Goal: Task Accomplishment & Management: Use online tool/utility

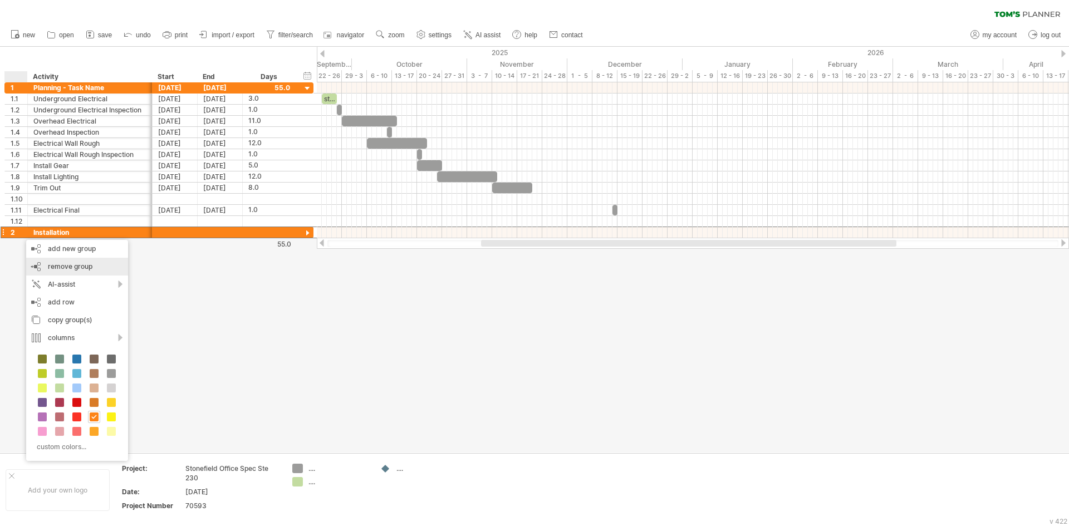
click at [77, 268] on span "remove group" at bounding box center [70, 266] width 45 height 8
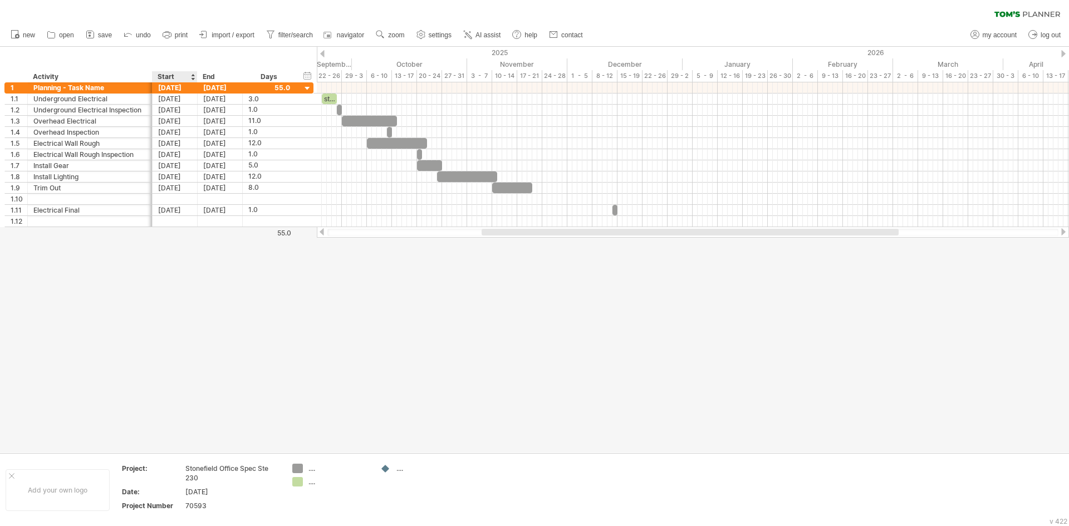
click at [173, 303] on div at bounding box center [534, 250] width 1069 height 406
click at [9, 474] on div at bounding box center [12, 476] width 6 height 6
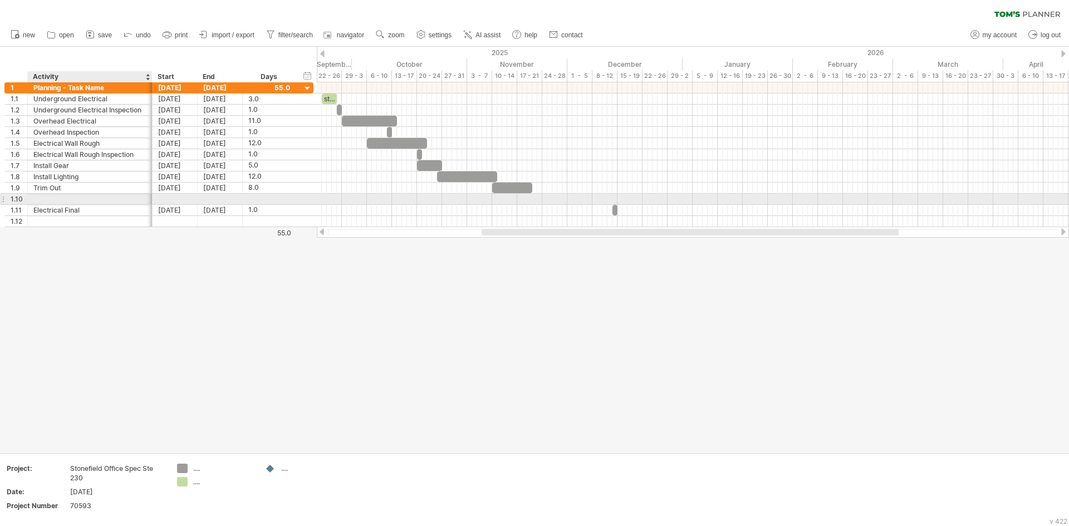
click at [49, 199] on div at bounding box center [89, 199] width 113 height 11
type input "*"
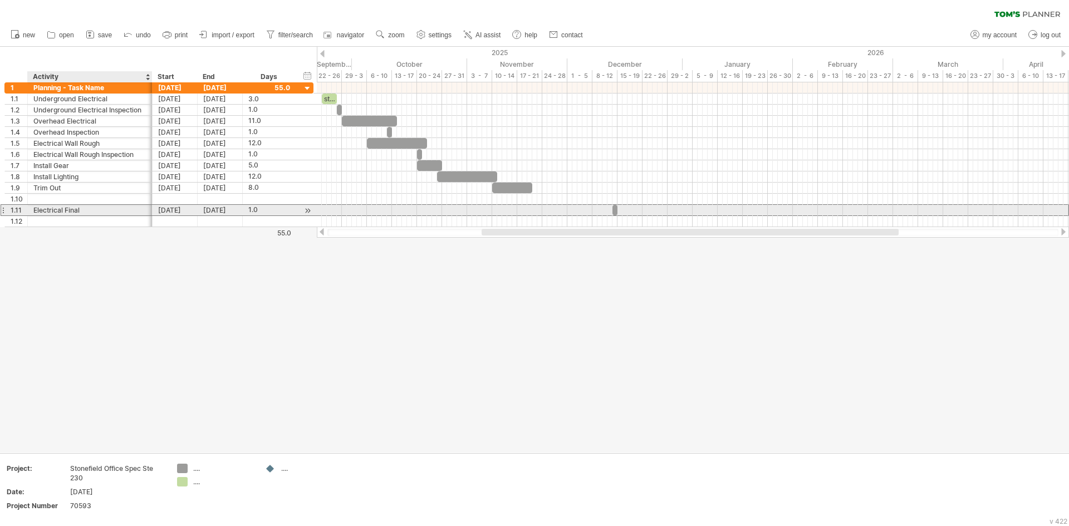
click at [62, 214] on div "Electrical Final" at bounding box center [89, 210] width 113 height 11
click at [66, 209] on input "**********" at bounding box center [89, 210] width 113 height 11
drag, startPoint x: 84, startPoint y: 210, endPoint x: 29, endPoint y: 210, distance: 55.1
click at [29, 210] on div "**********" at bounding box center [90, 210] width 125 height 11
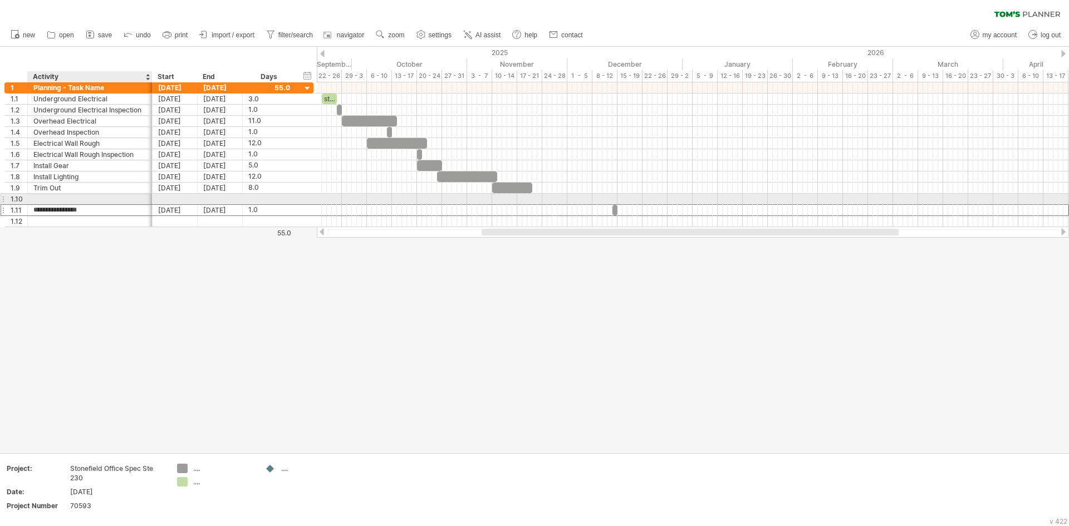
click at [62, 198] on div at bounding box center [89, 199] width 113 height 11
paste input "**********"
type input "**********"
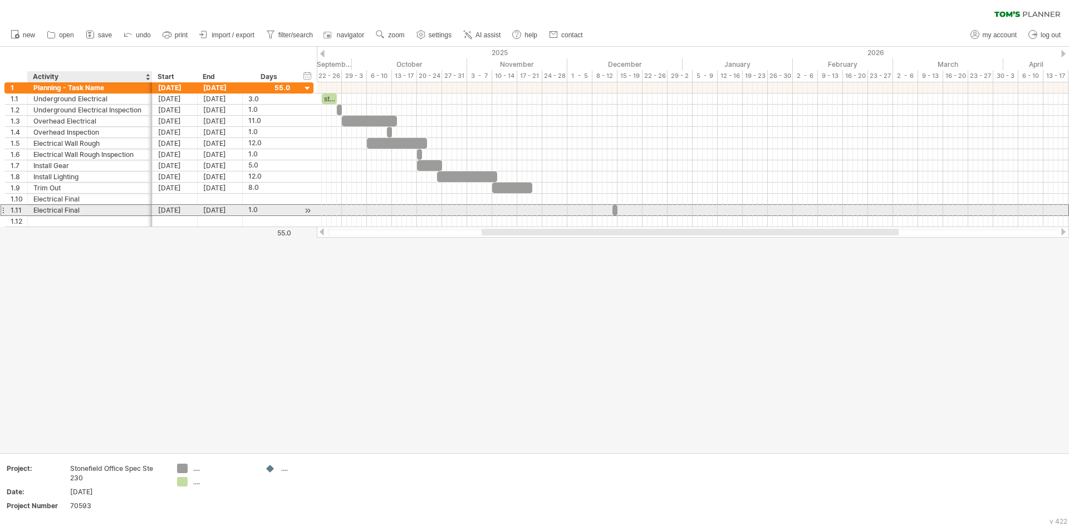
drag, startPoint x: 82, startPoint y: 209, endPoint x: 56, endPoint y: 211, distance: 26.2
click at [56, 211] on div "Electrical Final" at bounding box center [89, 210] width 113 height 11
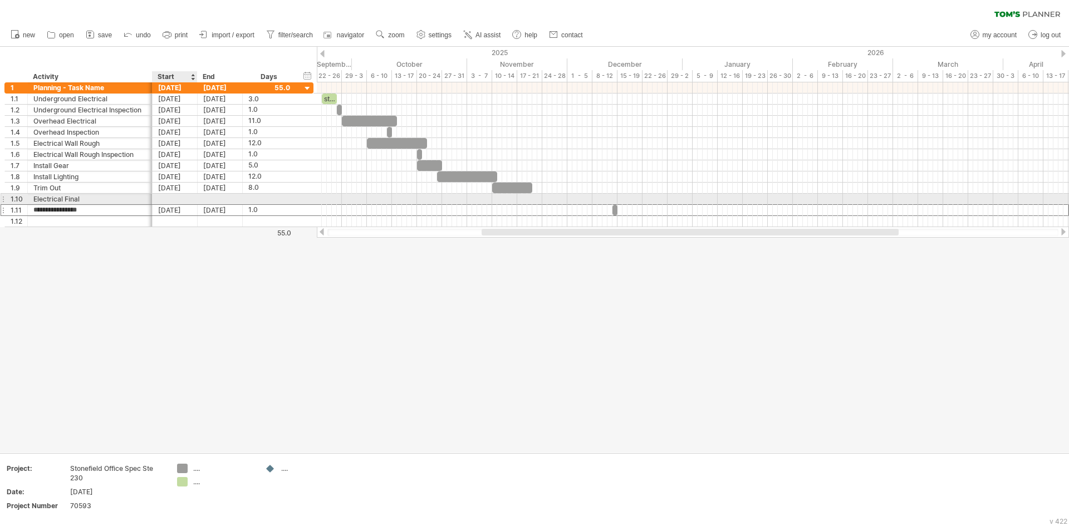
click at [166, 200] on div at bounding box center [175, 199] width 45 height 11
click at [256, 213] on link "next" at bounding box center [258, 213] width 8 height 8
click at [257, 211] on link "next" at bounding box center [258, 213] width 8 height 8
click at [172, 215] on link "previous" at bounding box center [170, 213] width 8 height 8
click at [237, 254] on link "12" at bounding box center [239, 256] width 9 height 11
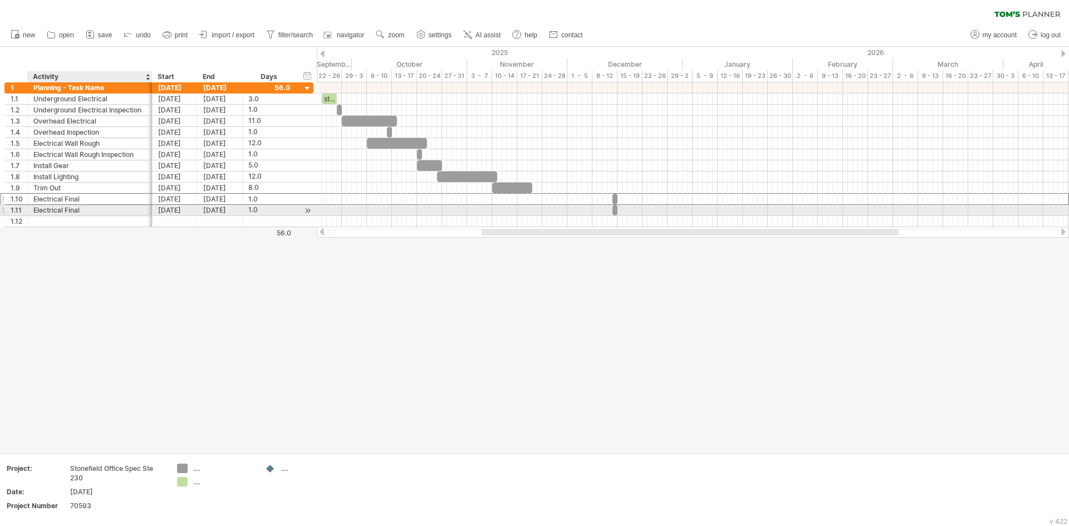
click at [106, 212] on div "Electrical Final" at bounding box center [89, 210] width 113 height 11
type input "*"
click at [169, 209] on div "[DATE]" at bounding box center [175, 210] width 45 height 11
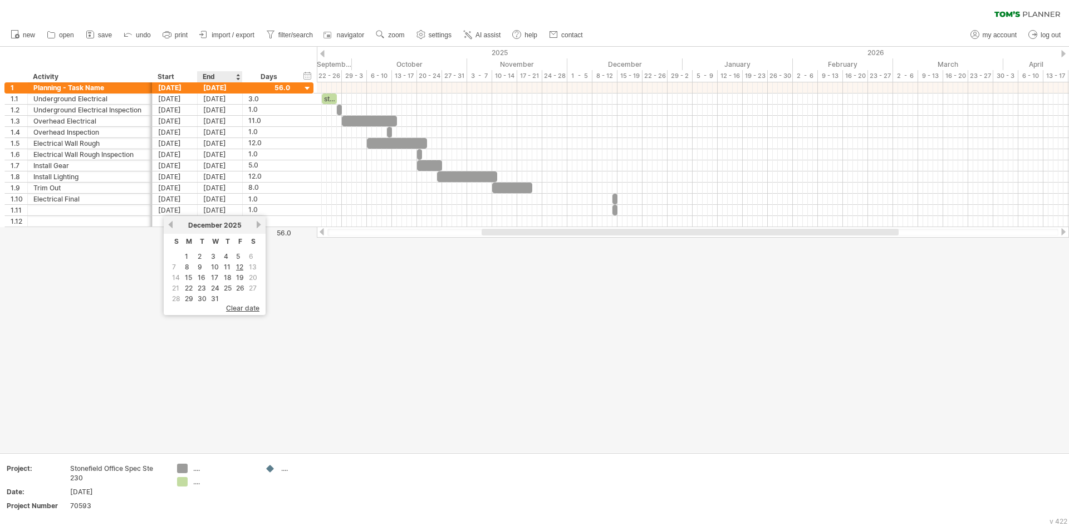
click at [244, 310] on span "clear date" at bounding box center [242, 308] width 33 height 8
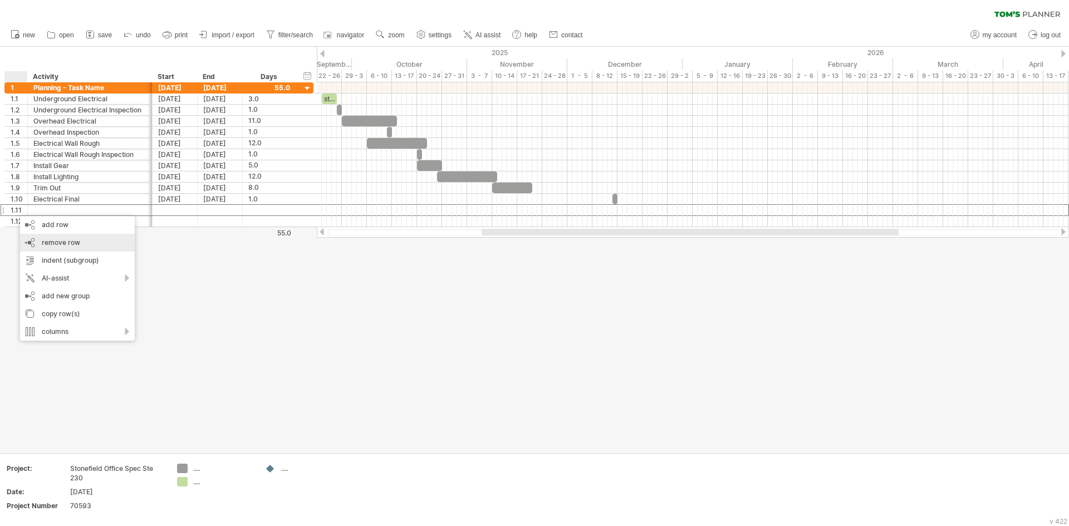
click at [84, 243] on div "remove row remove selected rows" at bounding box center [77, 243] width 115 height 18
click at [74, 241] on span "remove row" at bounding box center [68, 243] width 38 height 8
click at [199, 471] on div "...." at bounding box center [223, 468] width 61 height 9
click at [189, 427] on div at bounding box center [534, 250] width 1069 height 406
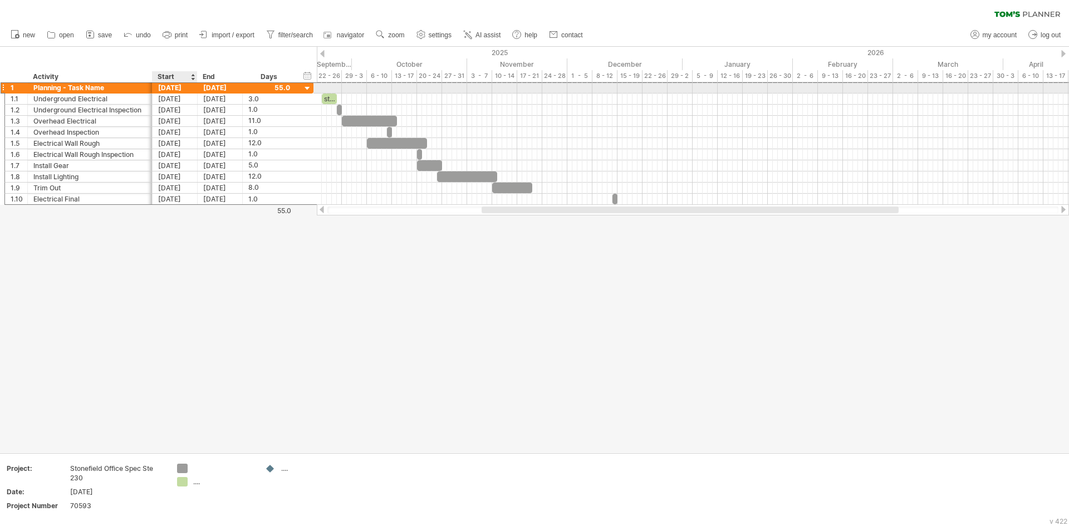
click at [187, 90] on div "[DATE]" at bounding box center [175, 87] width 45 height 11
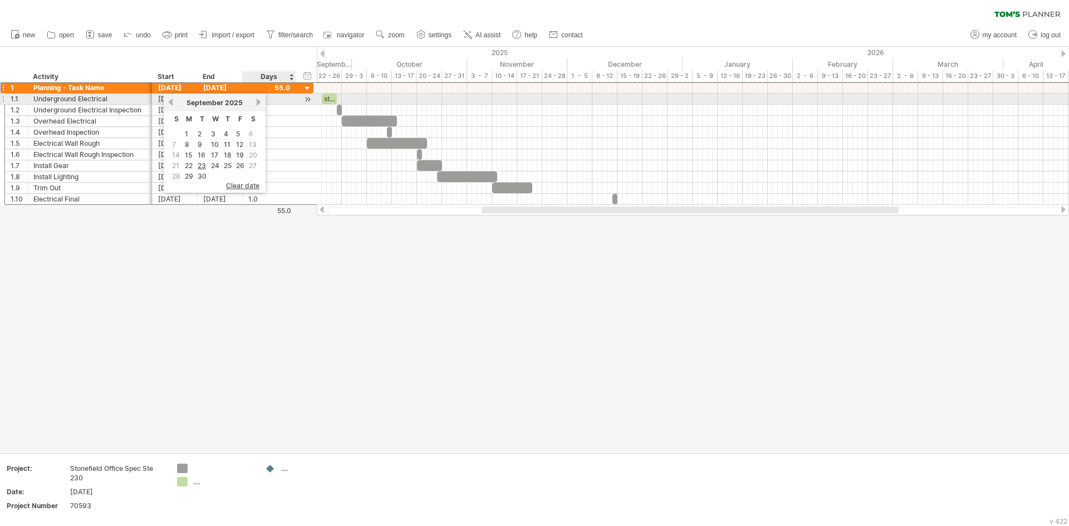
click at [260, 101] on link "next" at bounding box center [258, 102] width 8 height 8
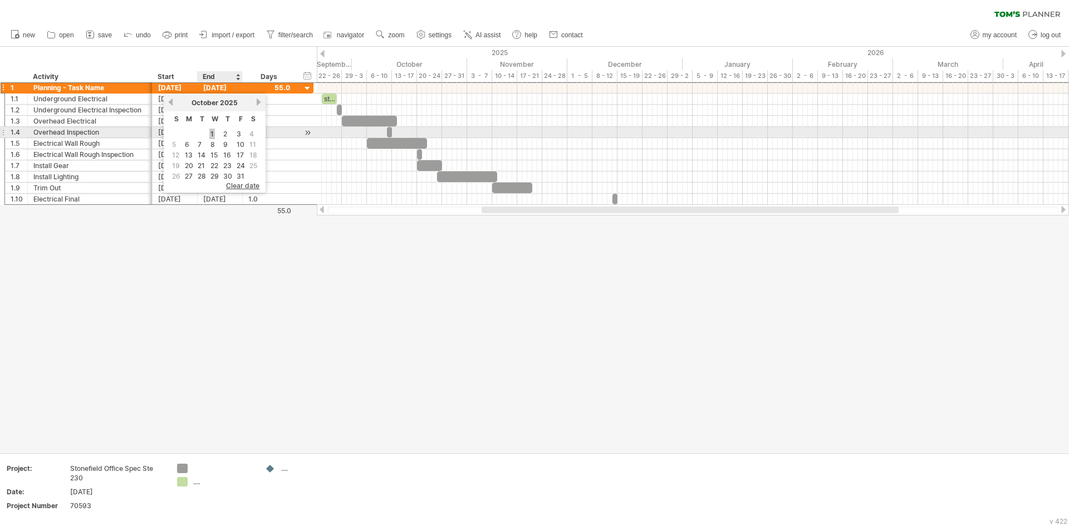
click at [212, 134] on link "1" at bounding box center [212, 134] width 6 height 11
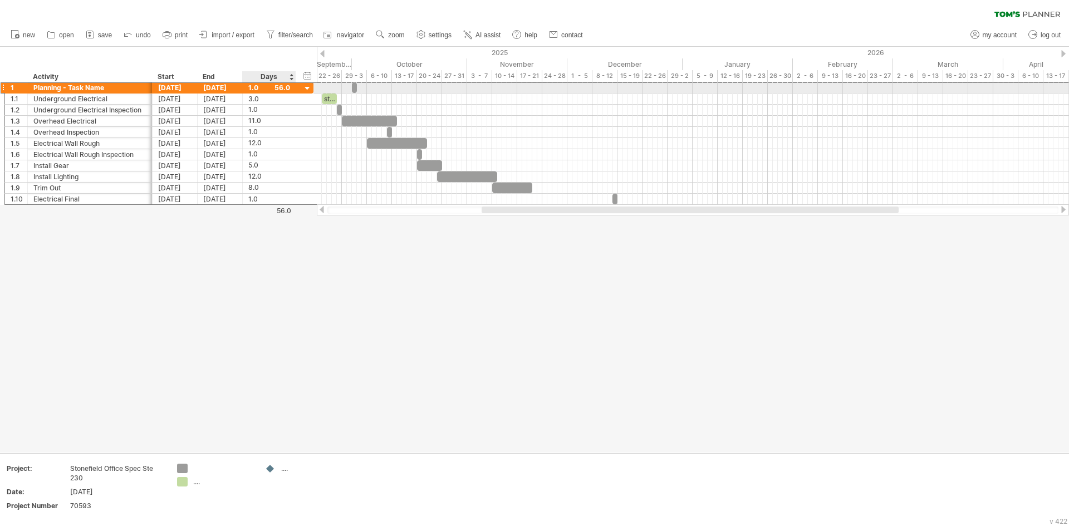
click at [249, 85] on div "1.0" at bounding box center [269, 87] width 42 height 11
type input "*"
click at [176, 87] on div "[DATE]" at bounding box center [175, 87] width 45 height 11
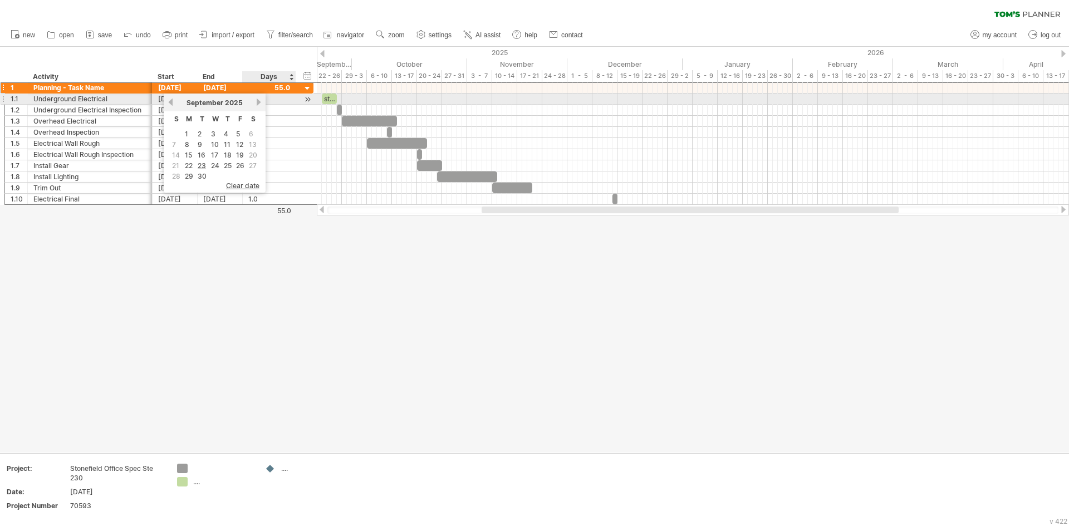
click at [259, 100] on link "next" at bounding box center [258, 102] width 8 height 8
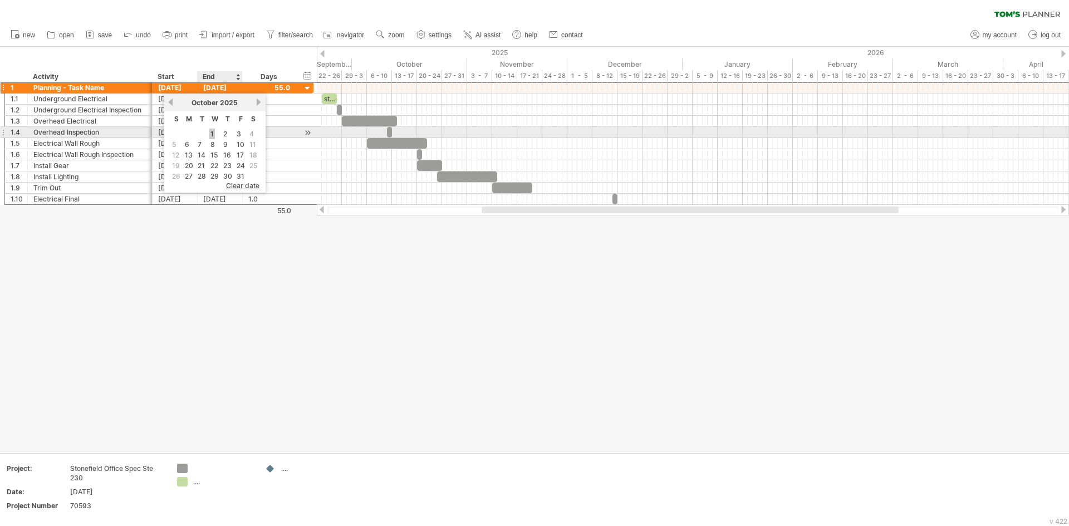
click at [210, 130] on link "1" at bounding box center [212, 134] width 6 height 11
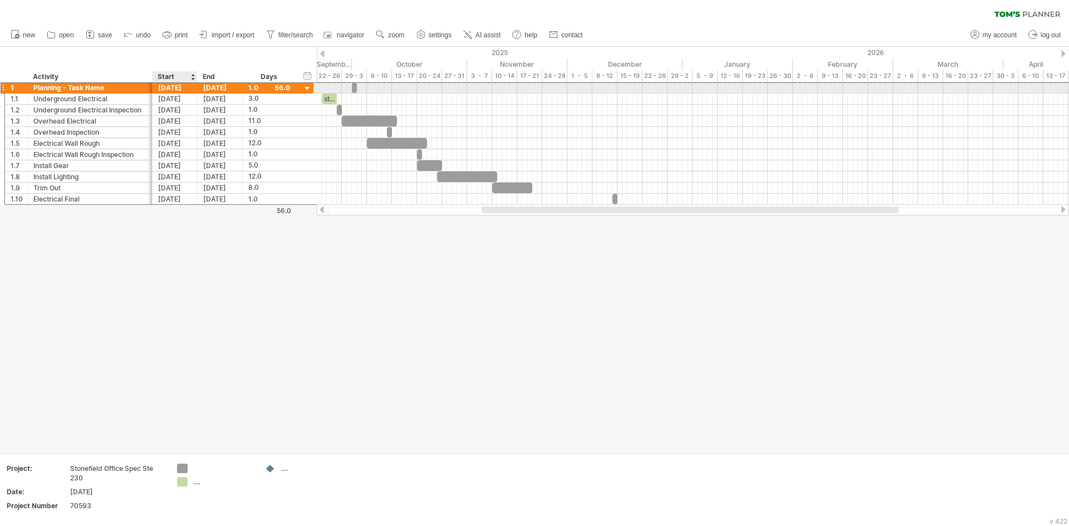
click at [180, 85] on div "[DATE]" at bounding box center [175, 87] width 45 height 11
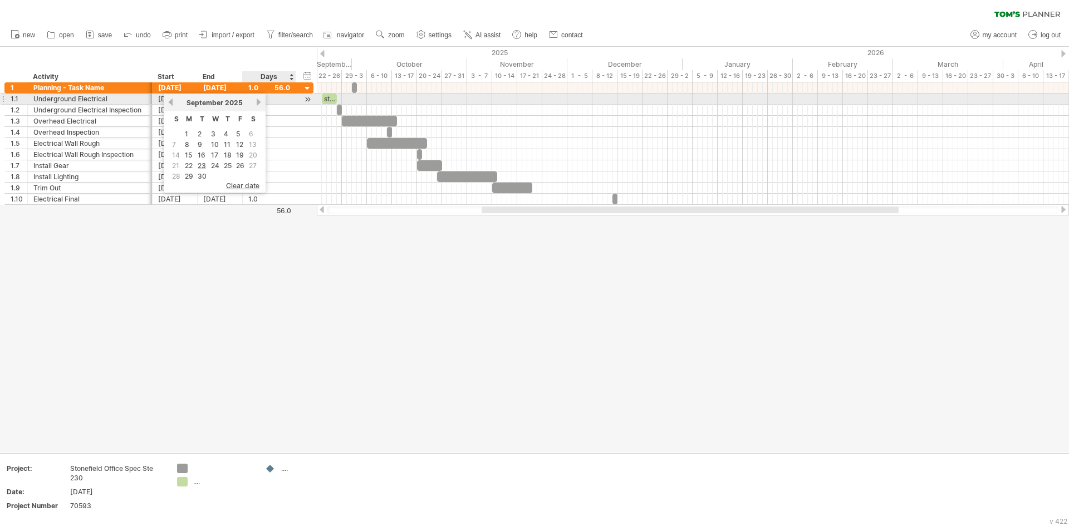
click at [258, 100] on link "next" at bounding box center [258, 102] width 8 height 8
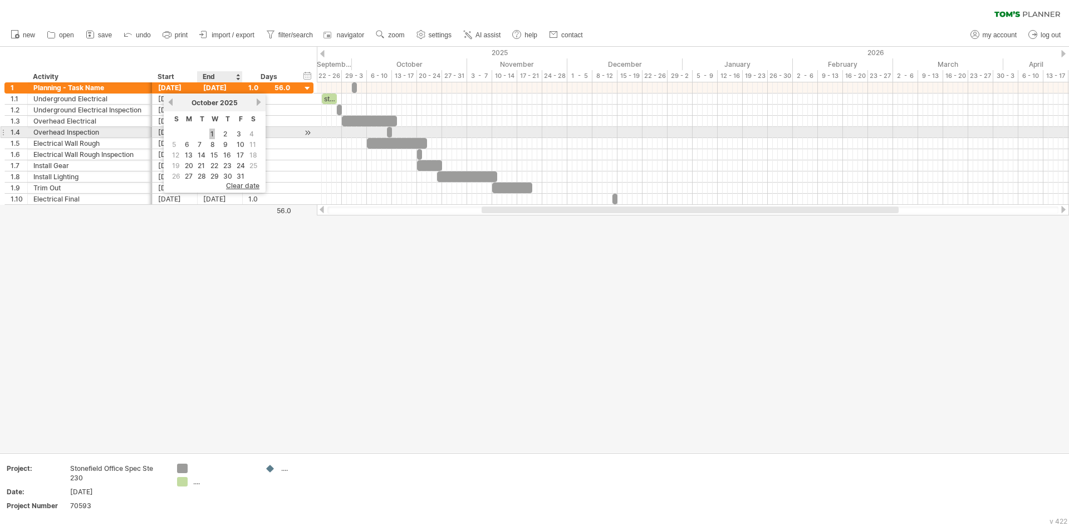
click at [212, 131] on link "1" at bounding box center [212, 134] width 6 height 11
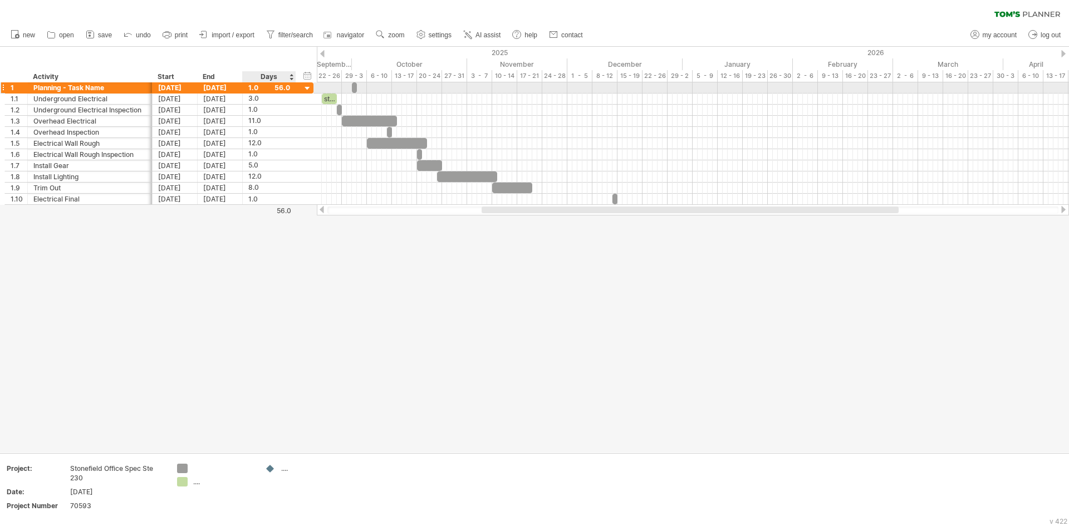
click at [261, 86] on div "1.0" at bounding box center [269, 87] width 42 height 11
type input "*"
click at [175, 99] on div "[DATE]" at bounding box center [175, 99] width 45 height 11
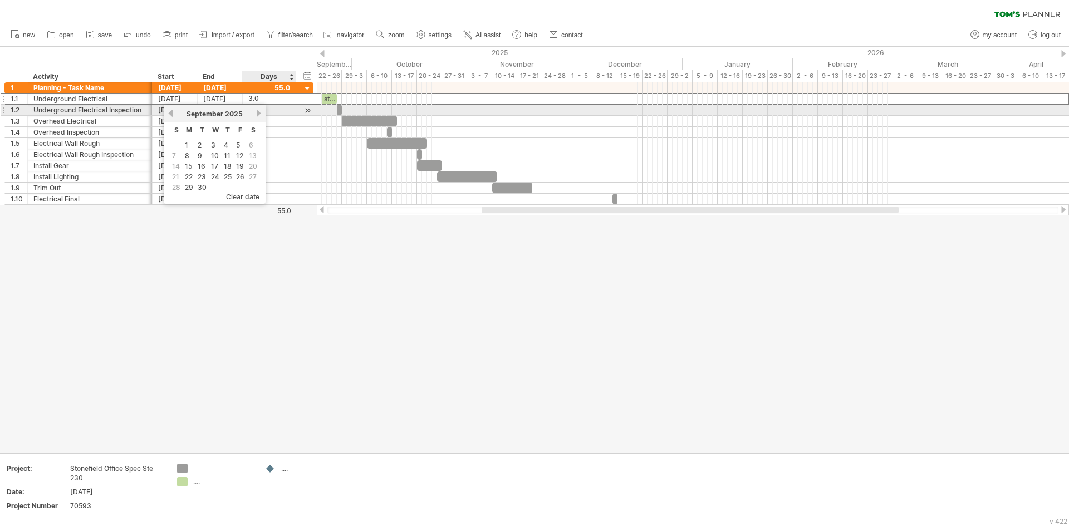
click at [259, 109] on link "next" at bounding box center [258, 113] width 8 height 8
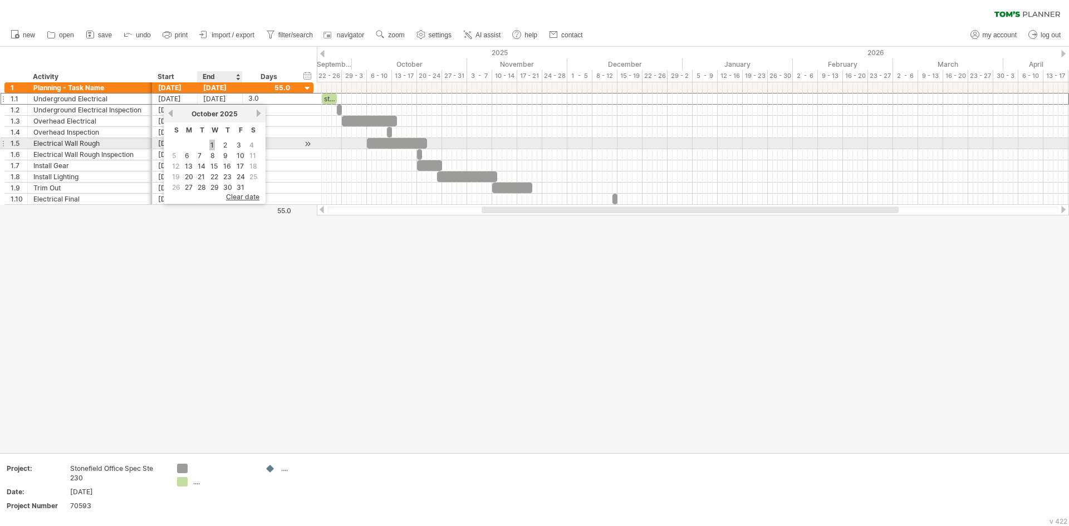
click at [213, 144] on link "1" at bounding box center [212, 145] width 6 height 11
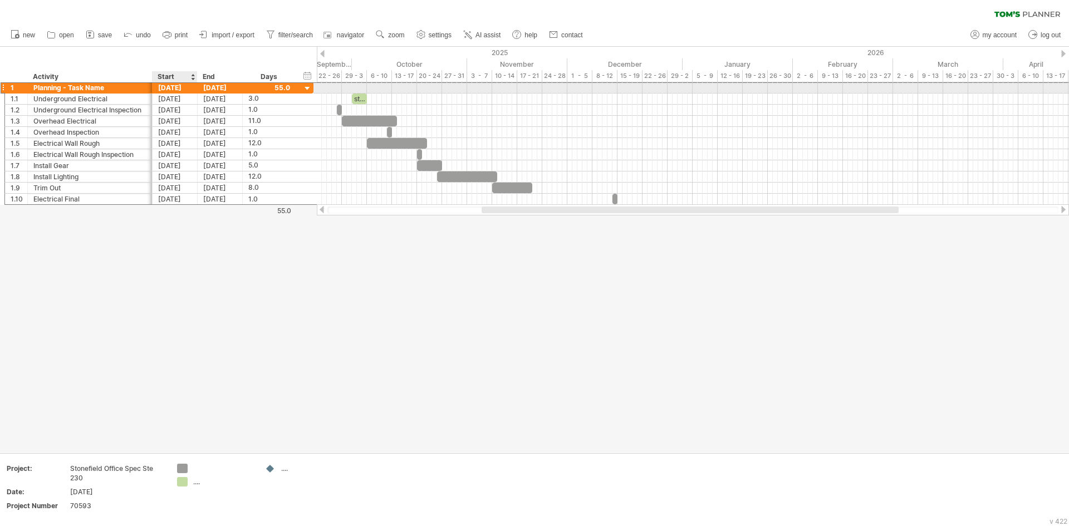
click at [185, 89] on div "[DATE]" at bounding box center [175, 87] width 45 height 11
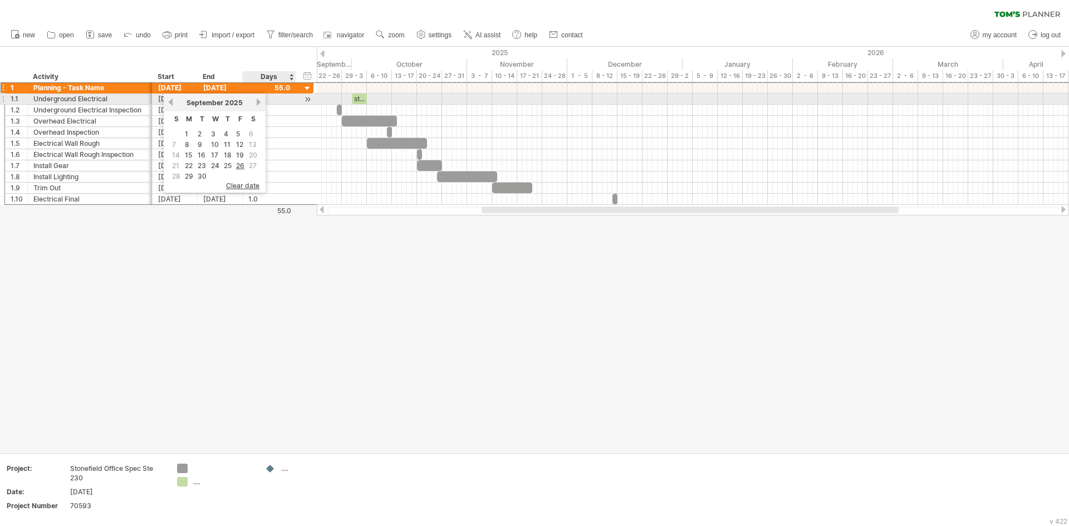
click at [258, 103] on link "next" at bounding box center [258, 102] width 8 height 8
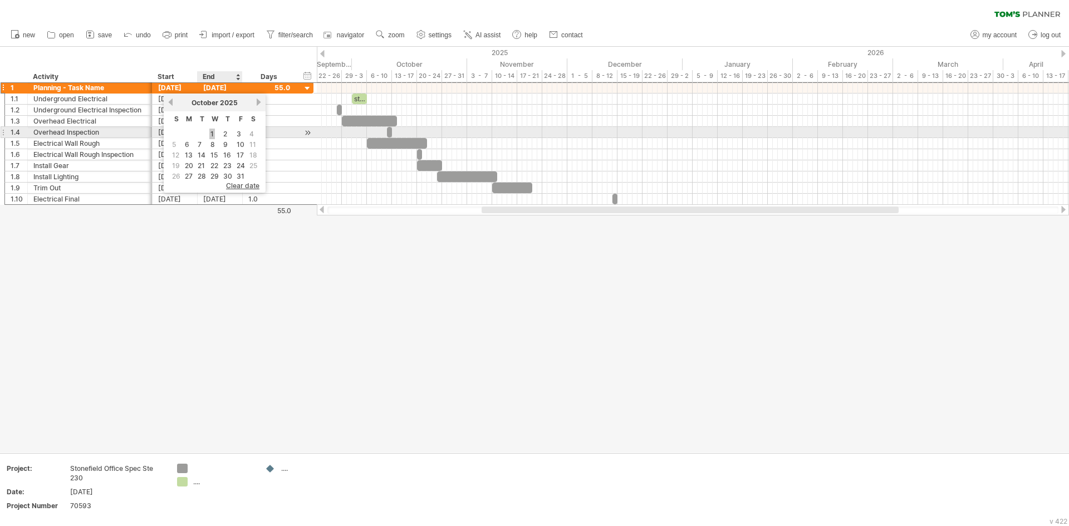
click at [210, 131] on link "1" at bounding box center [212, 134] width 6 height 11
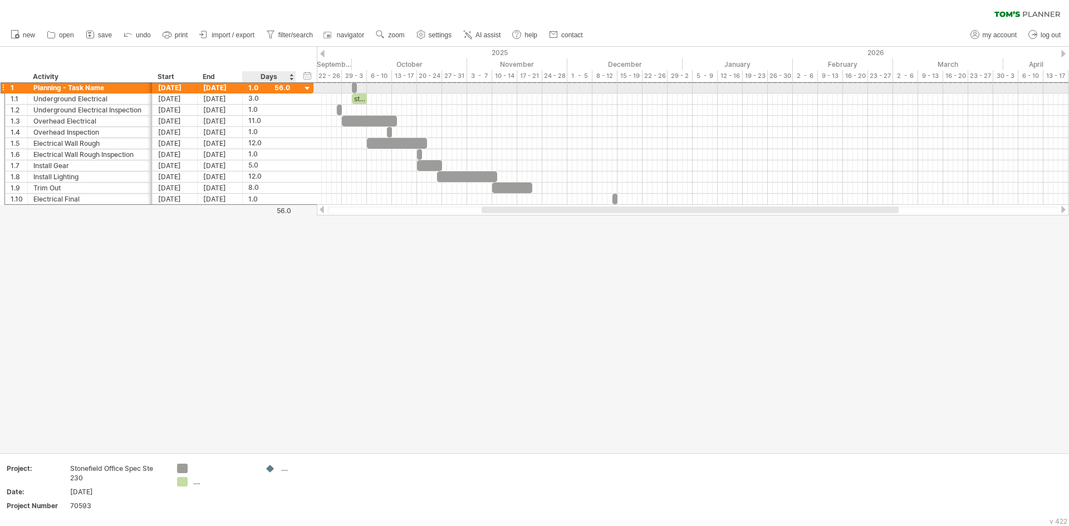
click at [259, 86] on div "1.0" at bounding box center [269, 87] width 42 height 11
type input "*"
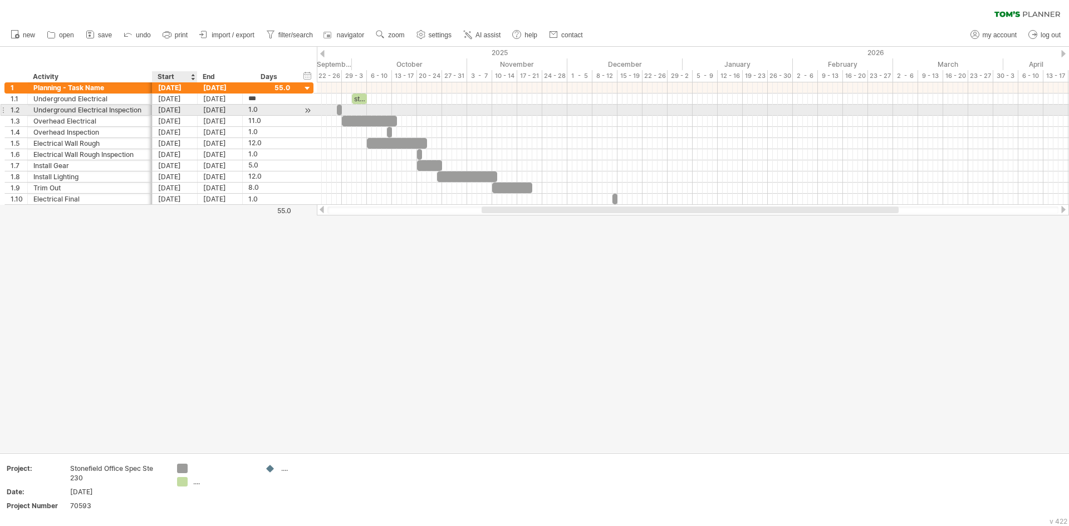
click at [170, 110] on div "[DATE]" at bounding box center [175, 110] width 45 height 11
click at [258, 124] on link "next" at bounding box center [258, 124] width 8 height 8
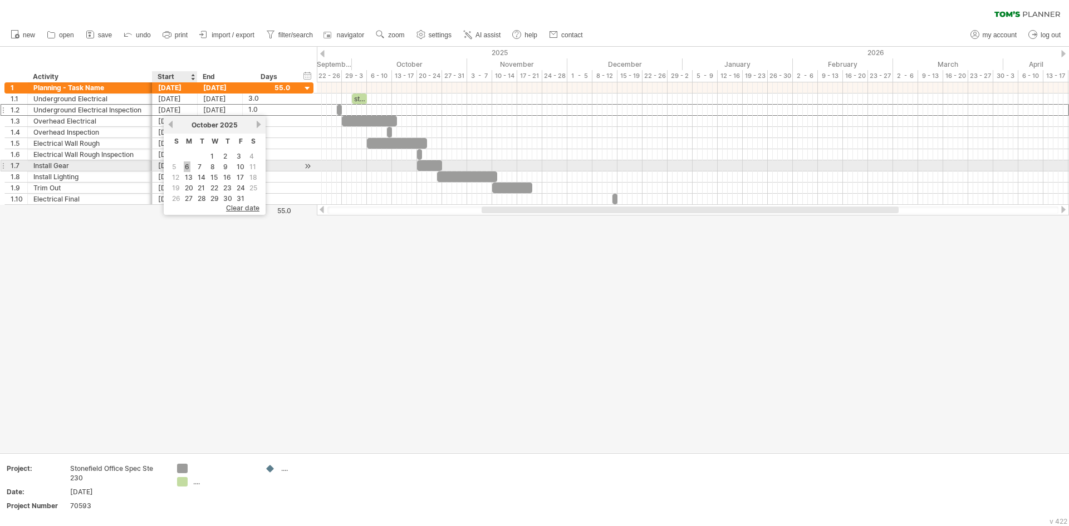
click at [188, 166] on link "6" at bounding box center [187, 166] width 7 height 11
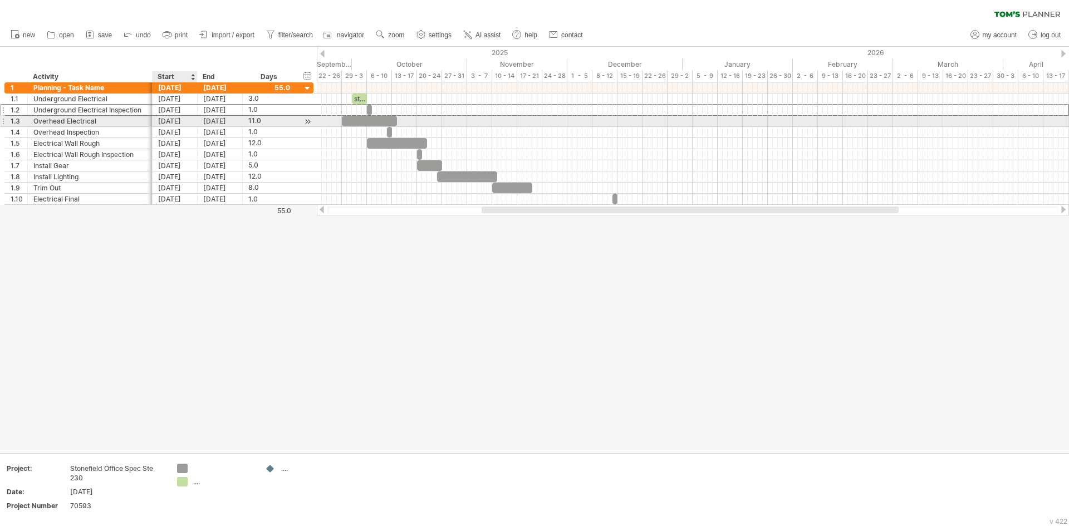
click at [181, 121] on div "[DATE]" at bounding box center [175, 121] width 45 height 11
click at [258, 135] on link "next" at bounding box center [258, 135] width 8 height 8
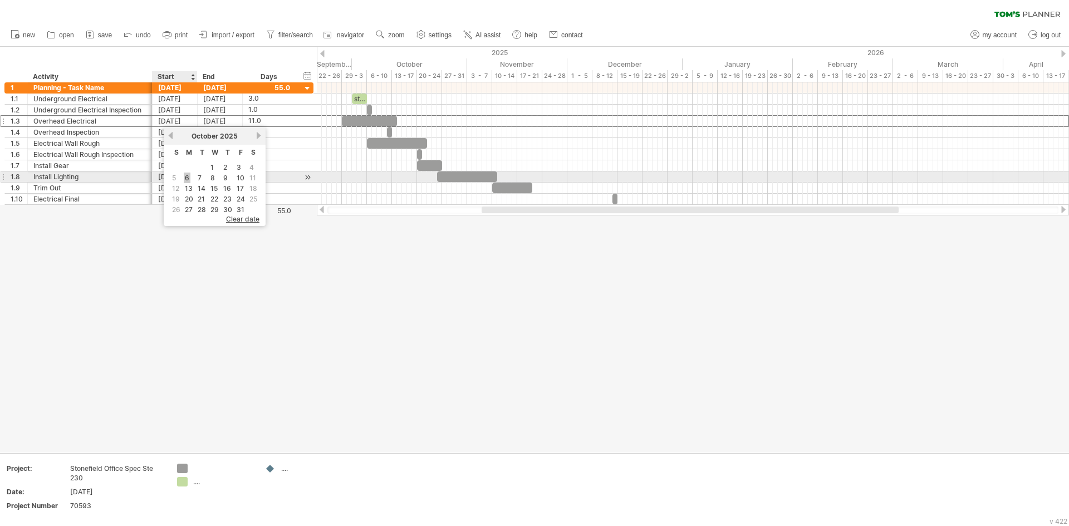
click at [188, 176] on link "6" at bounding box center [187, 178] width 7 height 11
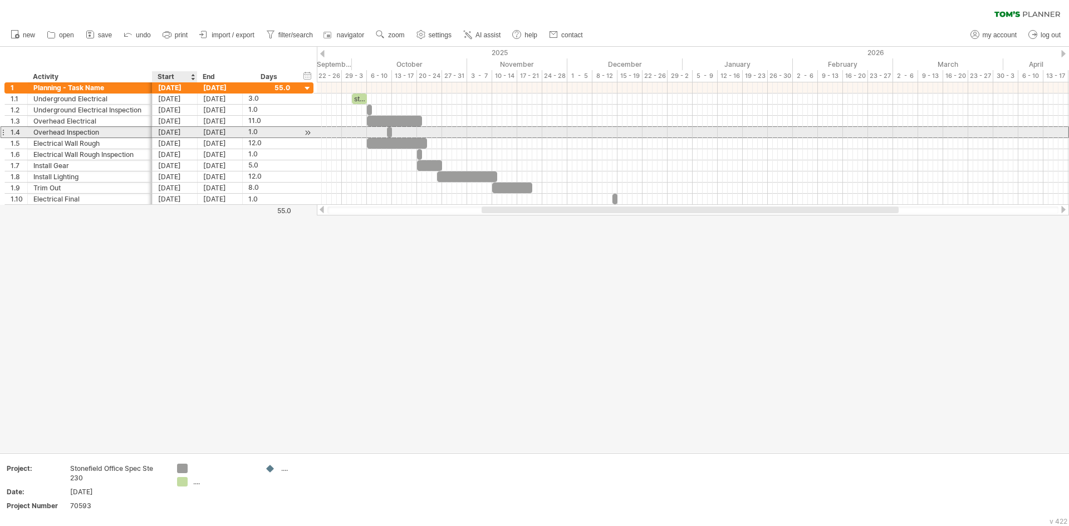
click at [175, 133] on div "[DATE]" at bounding box center [175, 132] width 45 height 11
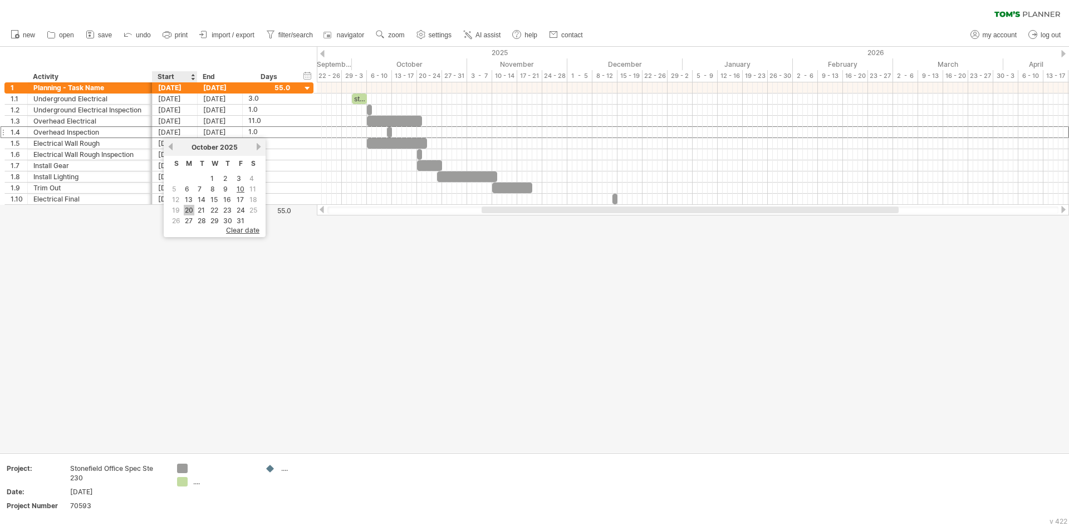
click at [193, 208] on link "20" at bounding box center [189, 210] width 11 height 11
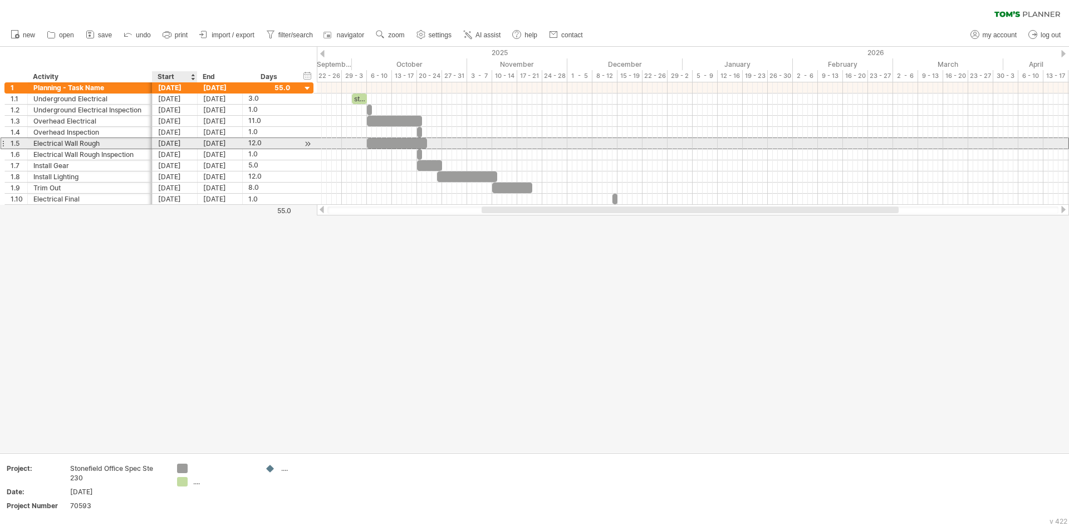
click at [175, 142] on div "[DATE]" at bounding box center [175, 143] width 45 height 11
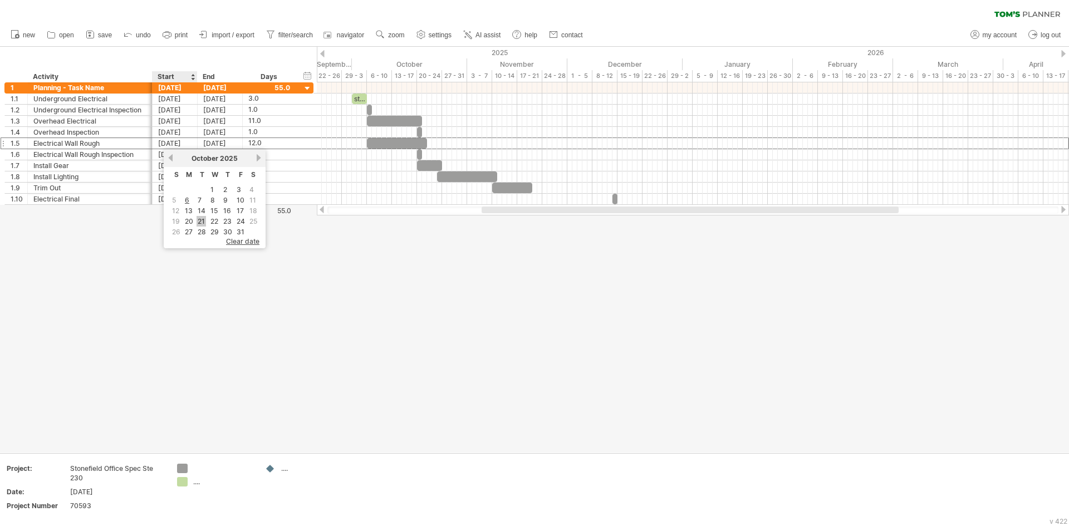
click at [199, 218] on link "21" at bounding box center [201, 221] width 9 height 11
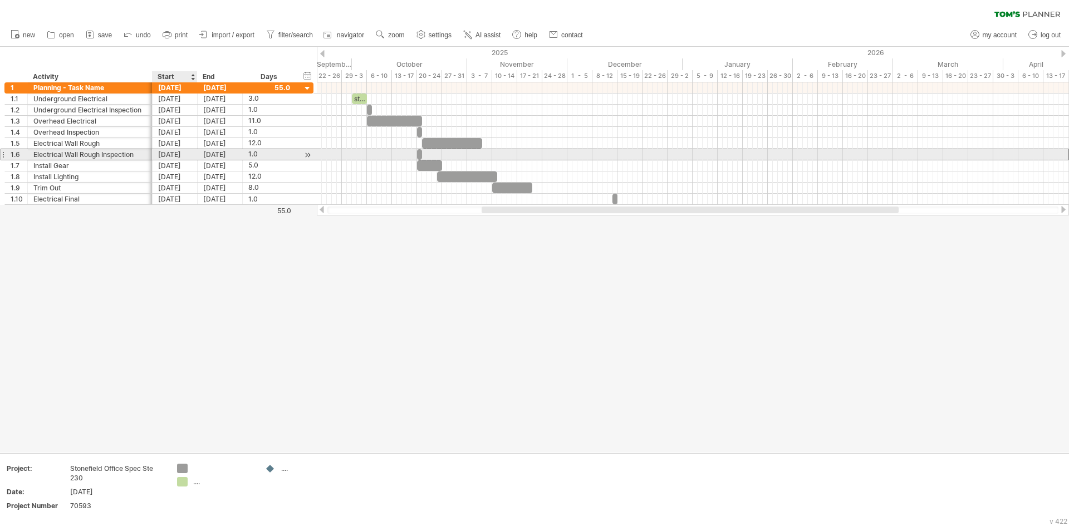
click at [168, 154] on div "[DATE]" at bounding box center [175, 154] width 45 height 11
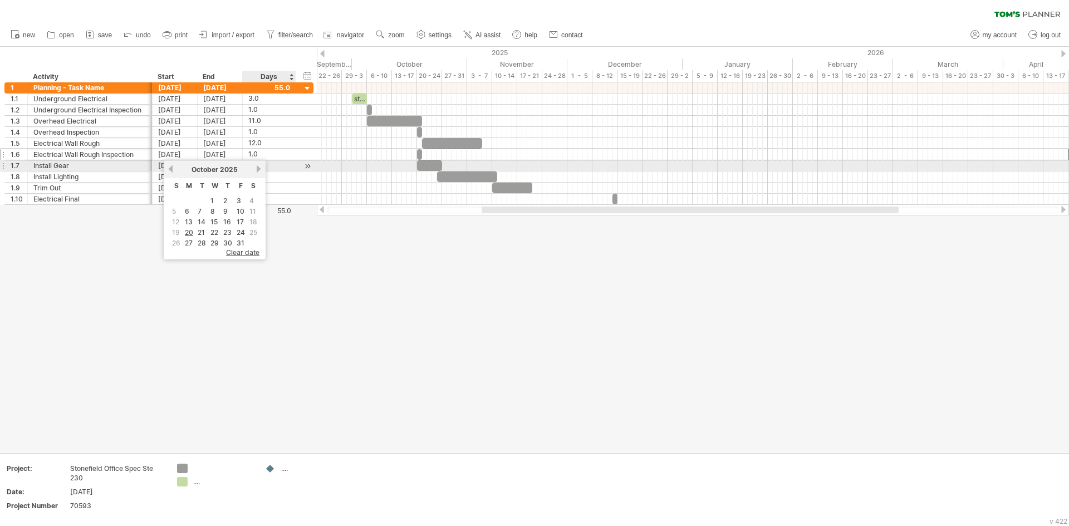
click at [257, 168] on link "next" at bounding box center [258, 169] width 8 height 8
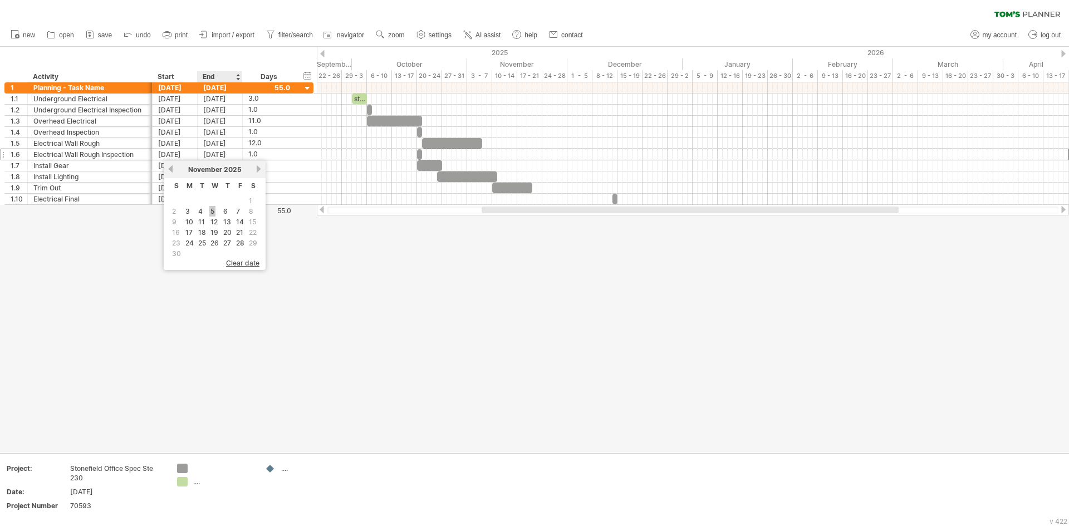
click at [214, 210] on link "5" at bounding box center [212, 211] width 6 height 11
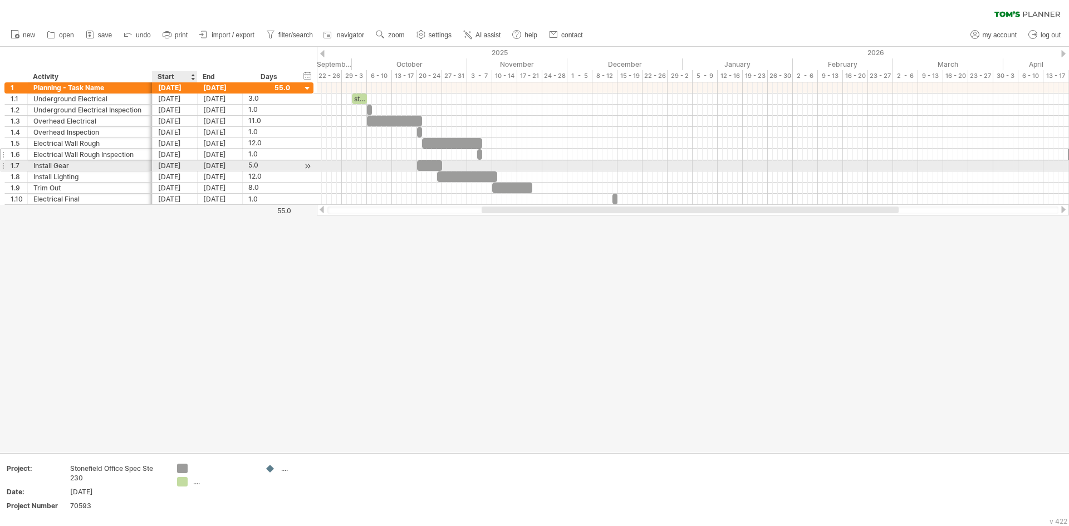
click at [168, 165] on div "[DATE]" at bounding box center [175, 165] width 45 height 11
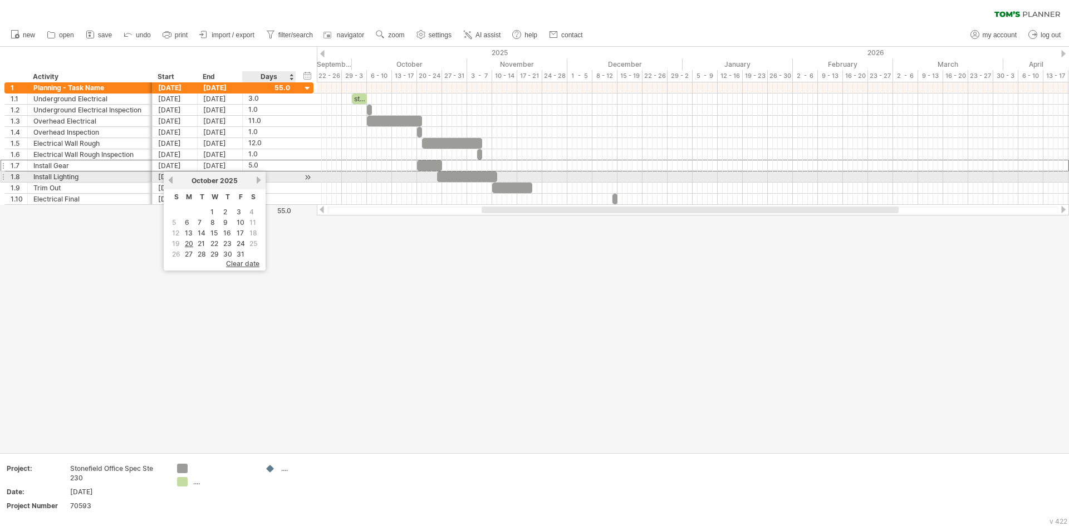
click at [257, 182] on link "next" at bounding box center [258, 180] width 8 height 8
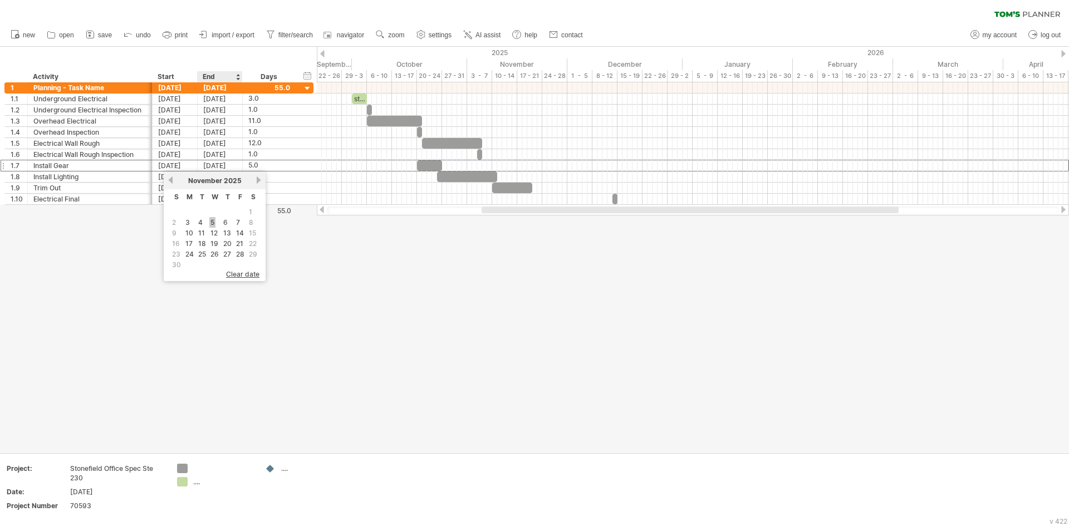
click at [214, 224] on link "5" at bounding box center [212, 222] width 6 height 11
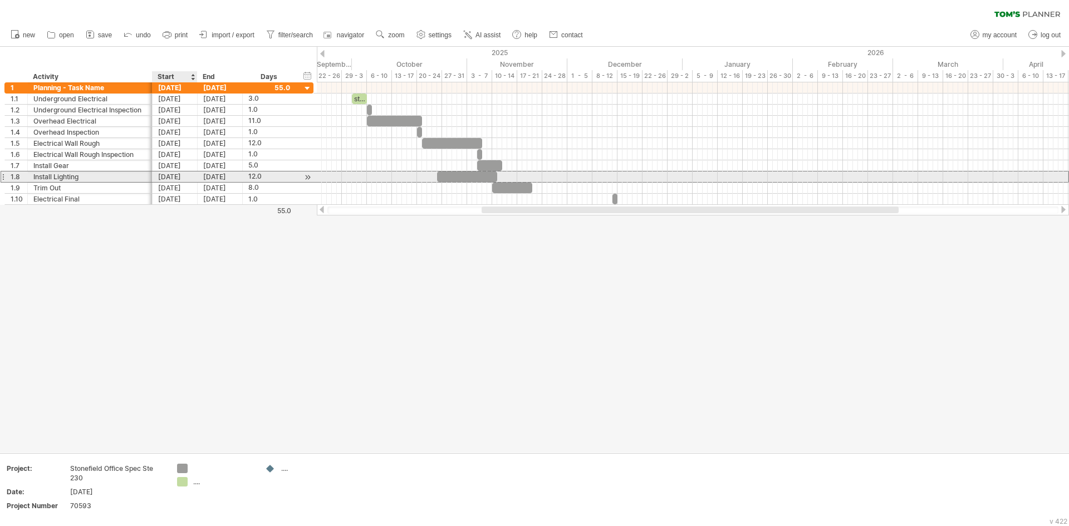
click at [184, 176] on div "[DATE]" at bounding box center [175, 177] width 45 height 11
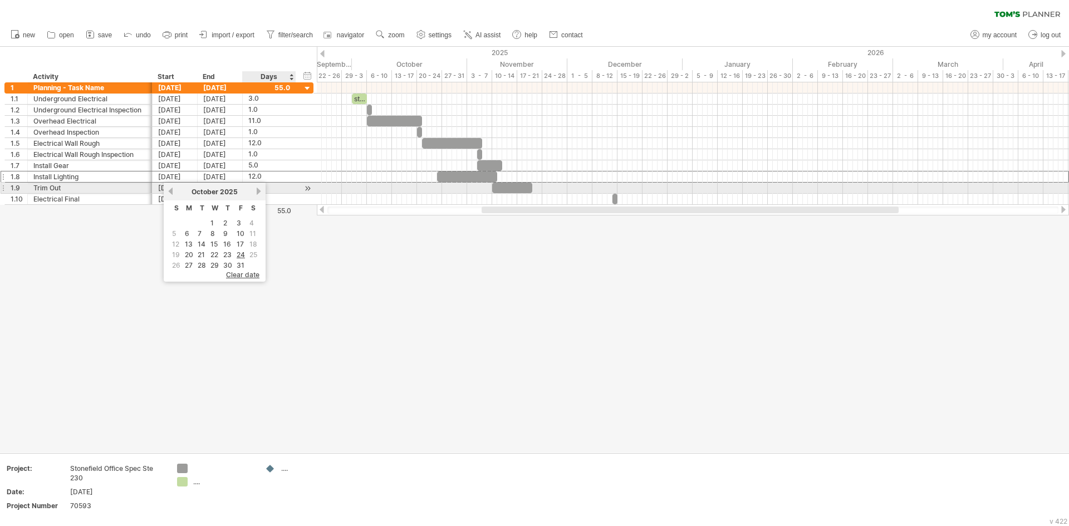
click at [261, 190] on link "next" at bounding box center [258, 191] width 8 height 8
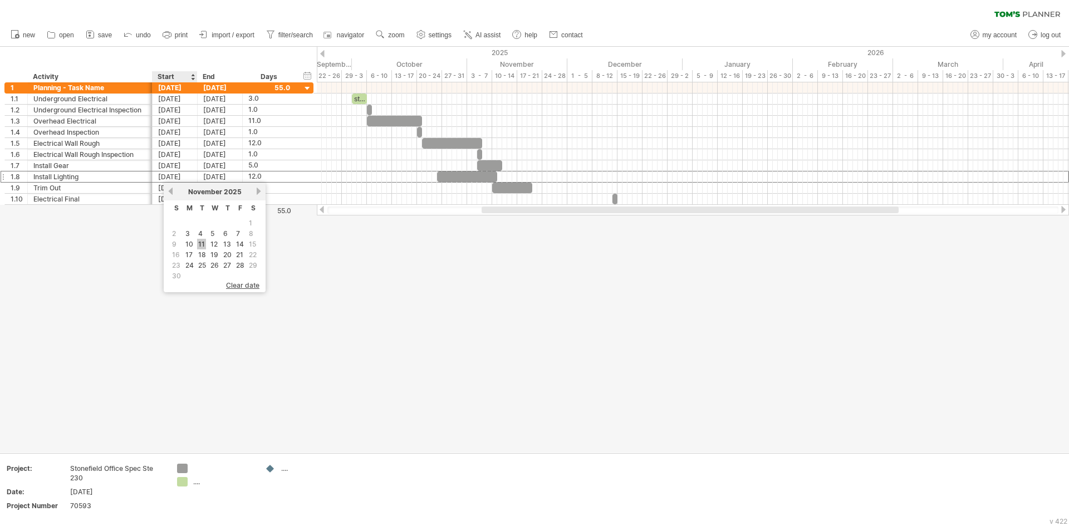
click at [200, 242] on link "11" at bounding box center [201, 244] width 9 height 11
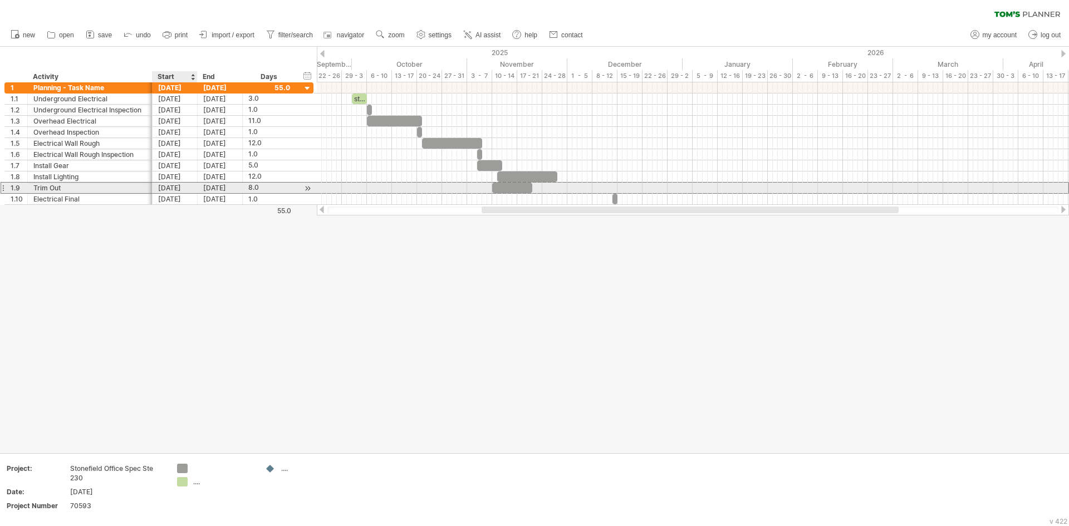
click at [179, 185] on div "[DATE]" at bounding box center [175, 188] width 45 height 11
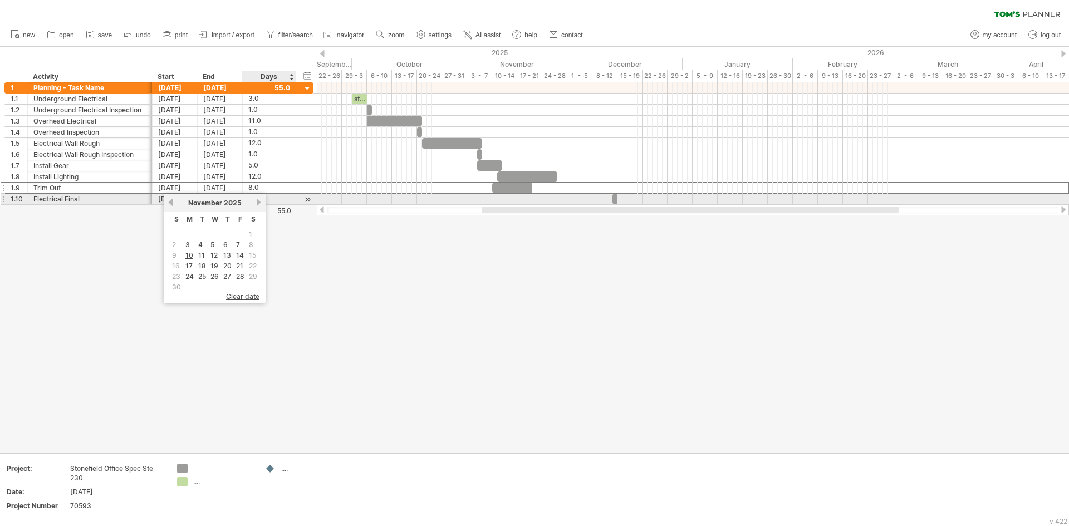
click at [259, 203] on link "next" at bounding box center [258, 202] width 8 height 8
click at [171, 200] on link "previous" at bounding box center [170, 202] width 8 height 8
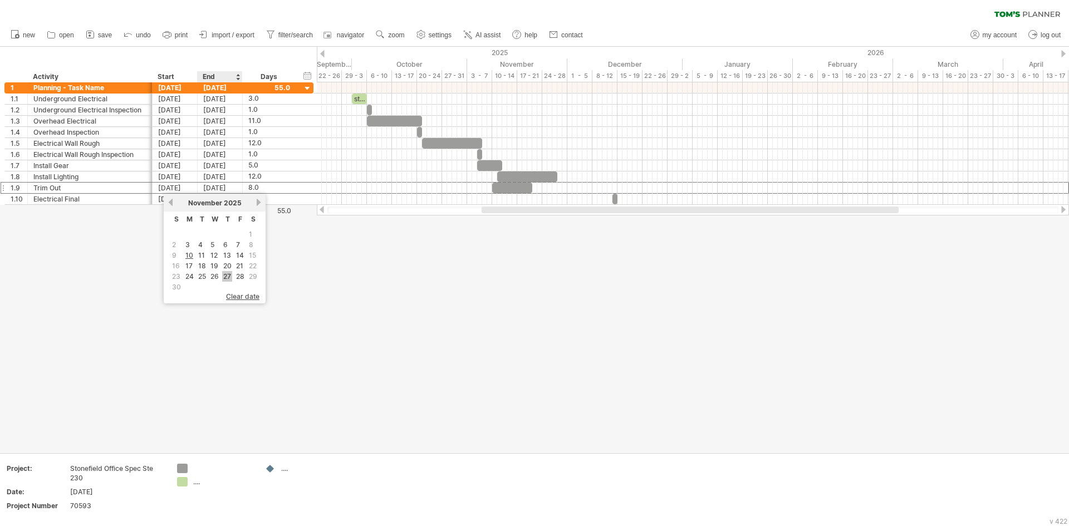
click at [225, 273] on link "27" at bounding box center [227, 276] width 10 height 11
